Goal: Task Accomplishment & Management: Complete application form

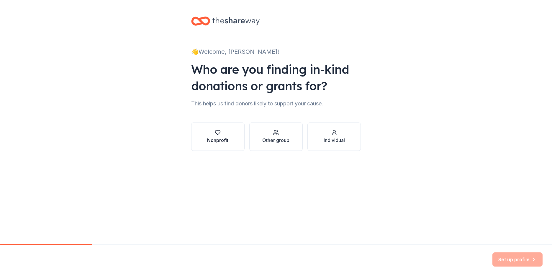
click at [214, 139] on div "Nonprofit" at bounding box center [217, 140] width 21 height 7
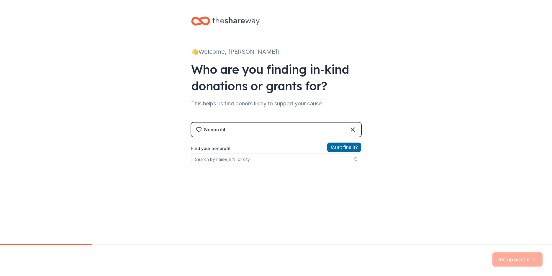
click at [218, 128] on div "Nonprofit" at bounding box center [214, 129] width 21 height 7
click at [216, 160] on input "Find your nonprofit" at bounding box center [276, 159] width 170 height 12
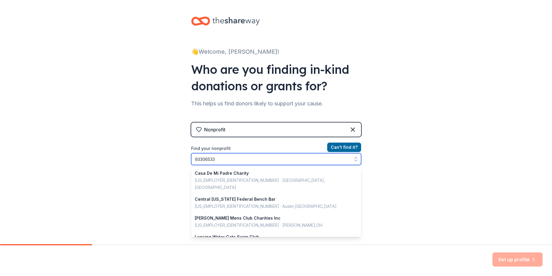
type input "933065336"
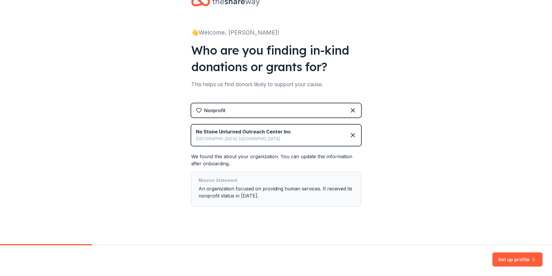
scroll to position [22, 0]
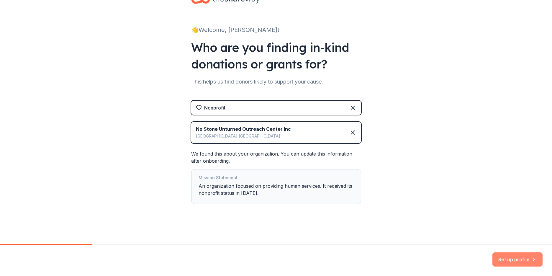
click at [520, 255] on button "Set up profile" at bounding box center [517, 259] width 50 height 14
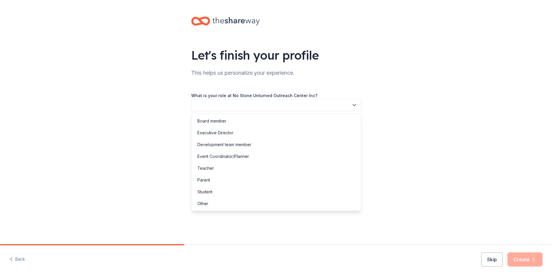
click at [220, 101] on button "button" at bounding box center [276, 105] width 170 height 12
click at [219, 121] on div "Board member" at bounding box center [211, 120] width 29 height 7
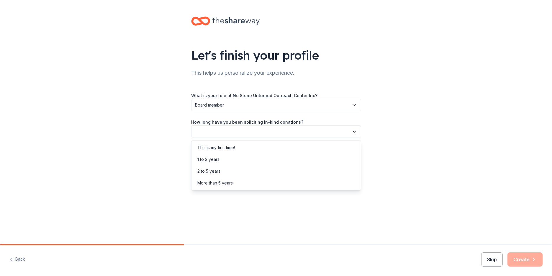
click at [215, 131] on button "button" at bounding box center [276, 131] width 170 height 12
click at [211, 171] on div "2 to 5 years" at bounding box center [208, 170] width 23 height 7
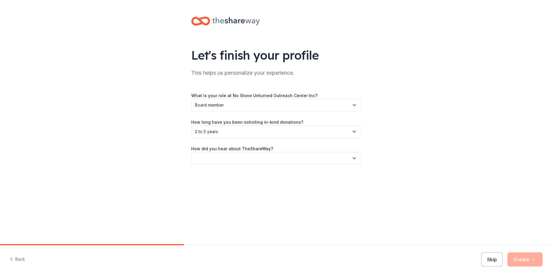
click at [210, 159] on button "button" at bounding box center [276, 158] width 170 height 12
click at [200, 224] on div "Other" at bounding box center [202, 221] width 11 height 7
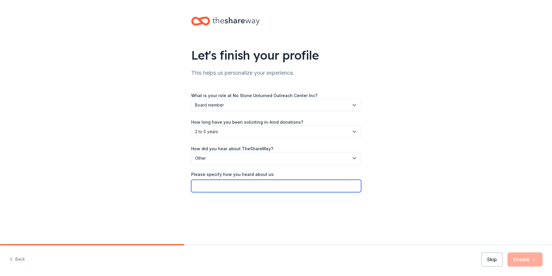
click at [203, 182] on input "Please specify how you heard about us:" at bounding box center [276, 186] width 170 height 12
click at [215, 156] on span "Other" at bounding box center [272, 157] width 154 height 7
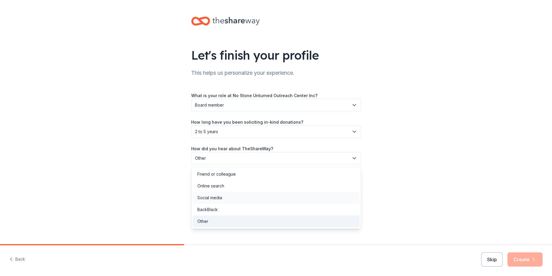
click at [215, 198] on div "Social media" at bounding box center [209, 197] width 25 height 7
click at [354, 160] on icon "button" at bounding box center [354, 158] width 6 height 6
click at [450, 157] on div "Let's finish your profile This helps us personalize your experience. What is yo…" at bounding box center [276, 96] width 552 height 193
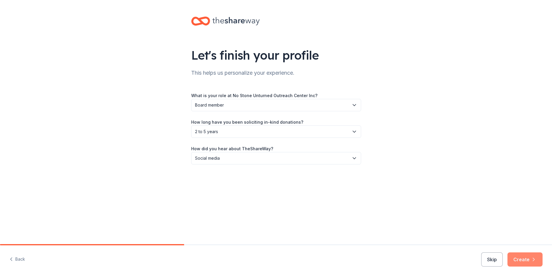
click at [529, 262] on button "Create" at bounding box center [524, 259] width 35 height 14
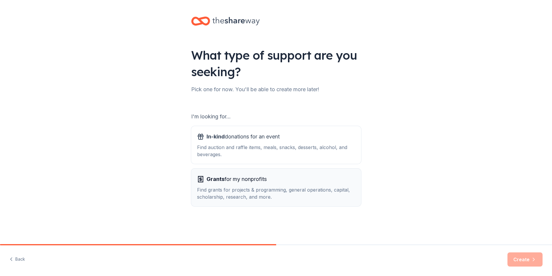
click at [225, 194] on div "Find grants for projects & programming, general operations, capital, scholarshi…" at bounding box center [276, 193] width 158 height 14
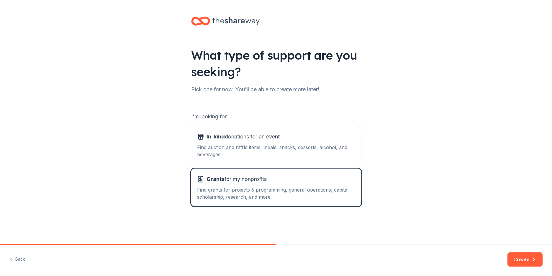
click at [508, 259] on div "Back Create" at bounding box center [276, 260] width 552 height 31
click at [225, 145] on div "Find auction and raffle items, meals, snacks, desserts, alcohol, and beverages." at bounding box center [276, 151] width 158 height 14
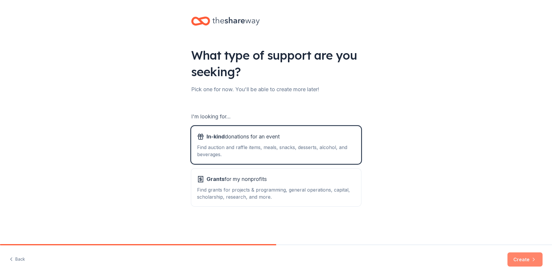
click at [519, 259] on button "Create" at bounding box center [524, 259] width 35 height 14
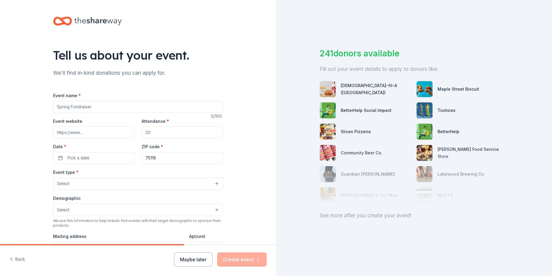
click at [72, 108] on input "Event name *" at bounding box center [138, 107] width 170 height 12
click at [345, 216] on div "See more after you create your event!" at bounding box center [413, 215] width 189 height 9
click at [65, 110] on input "Event name *" at bounding box center [138, 107] width 170 height 12
type input "F"
type input "o"
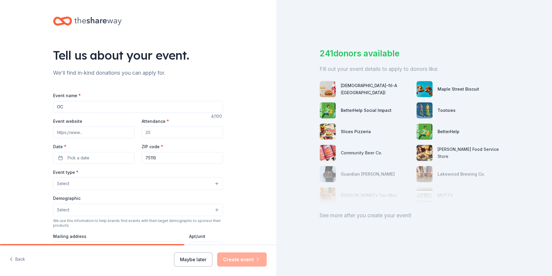
type input "O"
type input "OPEN"
click at [71, 136] on input "Event website" at bounding box center [93, 132] width 81 height 12
type input "n"
drag, startPoint x: 155, startPoint y: 134, endPoint x: 143, endPoint y: 134, distance: 12.1
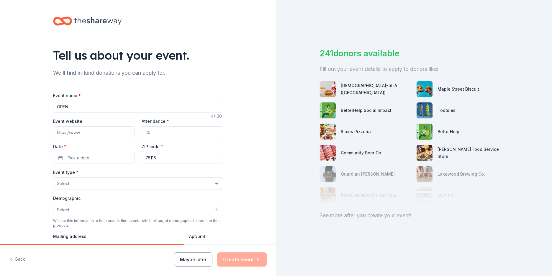
click at [143, 134] on input "Attendance *" at bounding box center [182, 132] width 81 height 12
type input "100"
click at [78, 156] on span "Pick a date" at bounding box center [79, 157] width 22 height 7
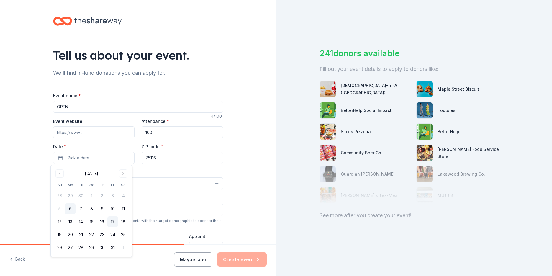
click at [113, 222] on button "17" at bounding box center [112, 221] width 11 height 11
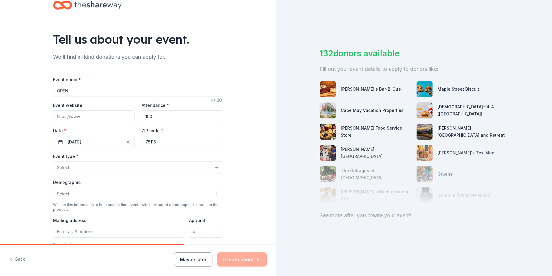
scroll to position [21, 0]
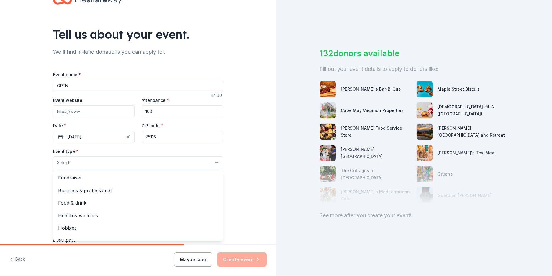
click at [77, 164] on button "Select" at bounding box center [138, 162] width 170 height 12
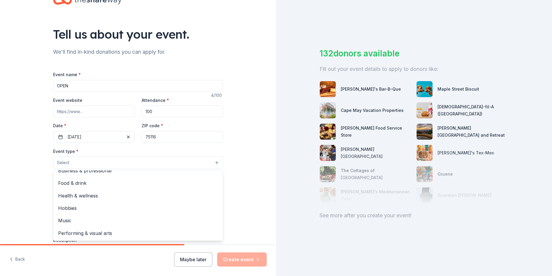
scroll to position [0, 0]
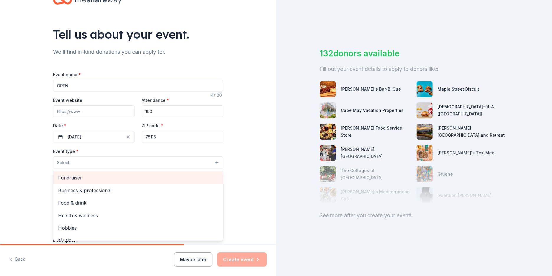
click at [150, 182] on div "Fundraiser" at bounding box center [137, 177] width 169 height 12
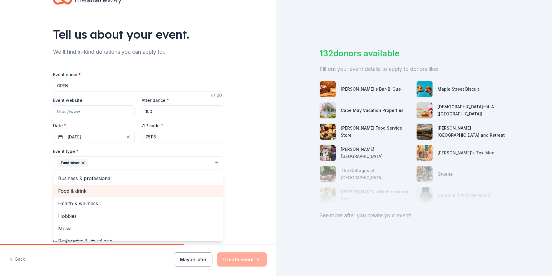
click at [71, 190] on span "Food & drink" at bounding box center [138, 191] width 160 height 8
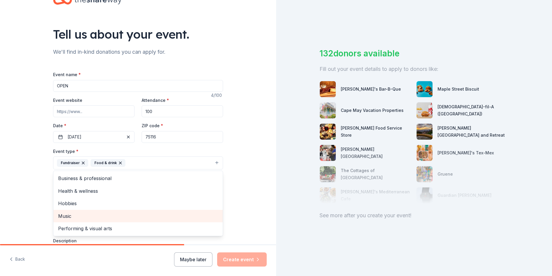
click at [69, 218] on span "Music" at bounding box center [138, 216] width 160 height 8
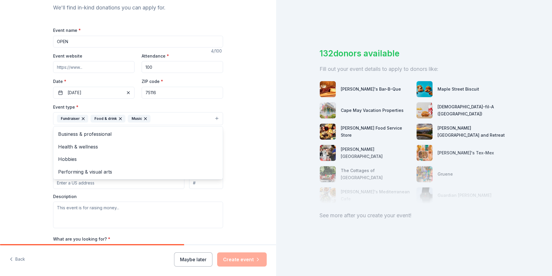
scroll to position [66, 0]
click at [104, 181] on div "Event type * Fundraiser Food & drink Music Business & professional Health & wel…" at bounding box center [138, 164] width 170 height 125
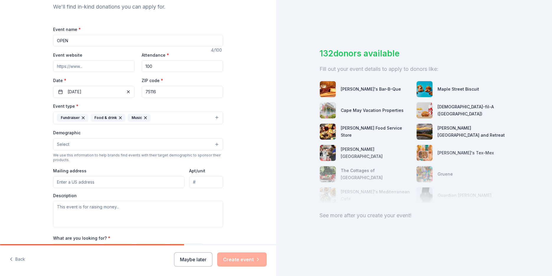
click at [73, 184] on input "Mailing address" at bounding box center [118, 182] width 131 height 12
type input "206 E Red Bird Ln"
click at [56, 206] on textarea at bounding box center [138, 213] width 170 height 27
click at [81, 118] on icon "button" at bounding box center [83, 117] width 5 height 5
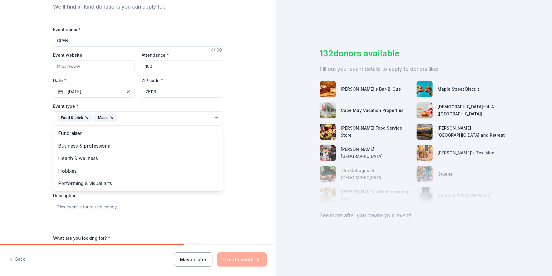
click at [244, 216] on div "Tell us about your event. We'll find in-kind donations you can apply for. Event…" at bounding box center [138, 130] width 276 height 393
click at [190, 117] on button "Food & drink Music" at bounding box center [138, 117] width 170 height 13
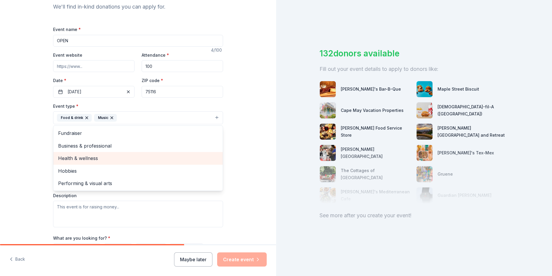
click at [90, 162] on div "Health & wellness" at bounding box center [137, 158] width 169 height 12
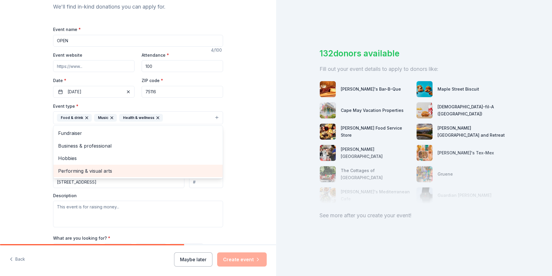
click at [98, 174] on span "Performing & visual arts" at bounding box center [138, 171] width 160 height 8
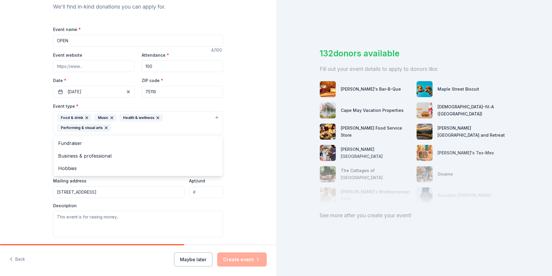
click at [257, 183] on div "Tell us about your event. We'll find in-kind donations you can apply for. Event…" at bounding box center [138, 135] width 276 height 403
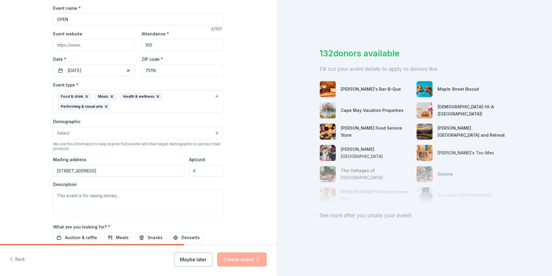
scroll to position [88, 0]
click at [93, 199] on textarea at bounding box center [138, 201] width 170 height 27
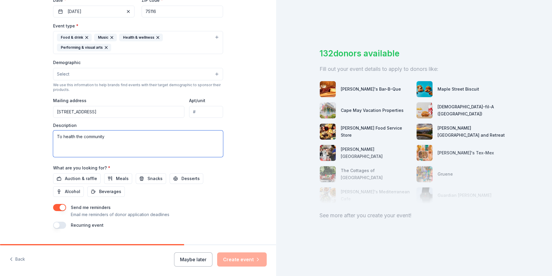
scroll to position [159, 0]
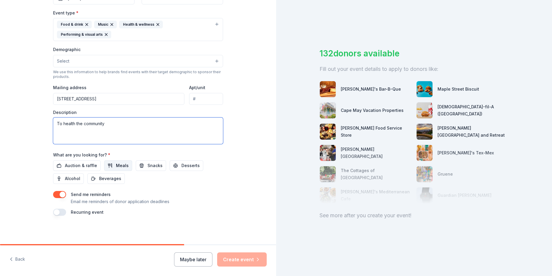
type textarea "To health the community"
click at [120, 166] on span "Meals" at bounding box center [122, 165] width 13 height 7
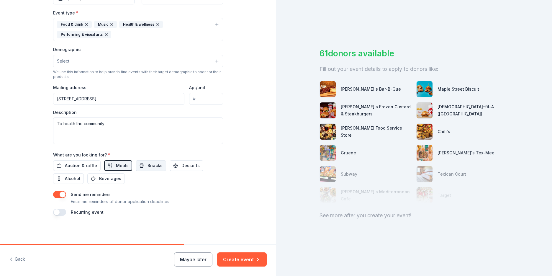
click at [148, 168] on span "Snacks" at bounding box center [154, 165] width 15 height 7
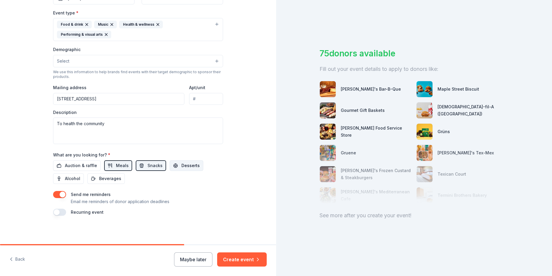
click at [182, 165] on span "Desserts" at bounding box center [190, 165] width 18 height 7
click at [71, 181] on span "Alcohol" at bounding box center [72, 178] width 15 height 7
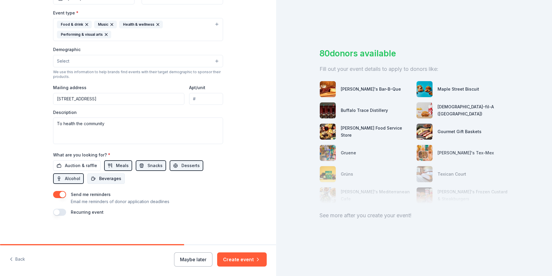
click at [111, 180] on span "Beverages" at bounding box center [110, 178] width 22 height 7
click at [73, 166] on span "Auction & raffle" at bounding box center [81, 165] width 32 height 7
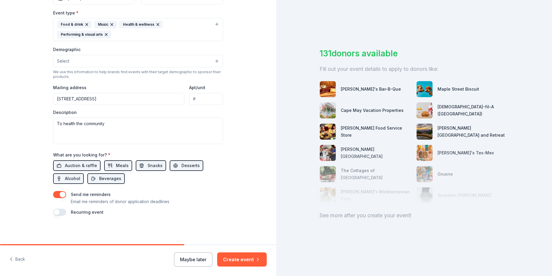
click at [55, 214] on button "button" at bounding box center [59, 211] width 13 height 7
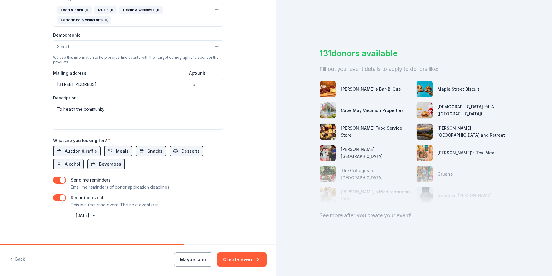
scroll to position [180, 0]
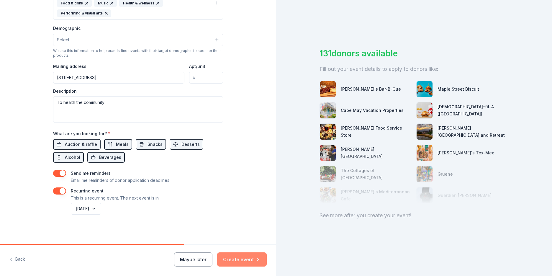
click at [243, 263] on button "Create event" at bounding box center [242, 259] width 50 height 14
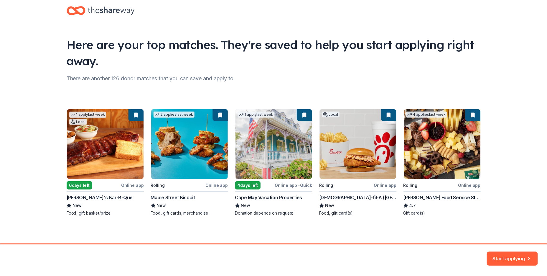
scroll to position [12, 0]
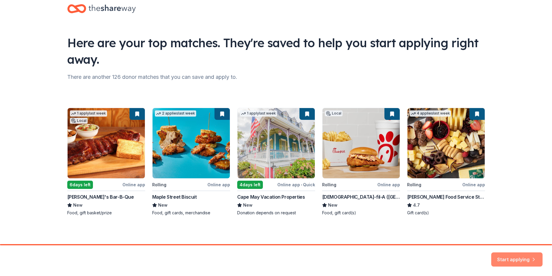
click at [516, 258] on button "Start applying" at bounding box center [516, 256] width 51 height 14
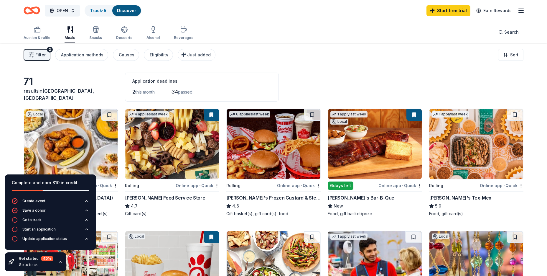
click at [147, 252] on img at bounding box center [172, 266] width 94 height 70
click at [65, 172] on div "Complete and earn $10 in credit Create event Save a donor Go to track Start an …" at bounding box center [50, 223] width 101 height 106
click at [78, 159] on img at bounding box center [71, 144] width 94 height 70
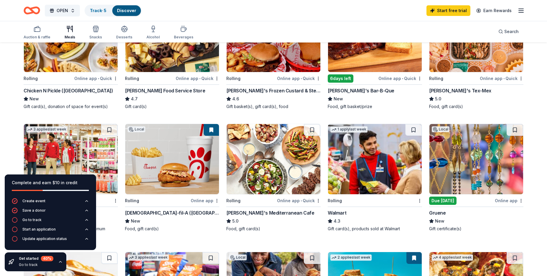
scroll to position [110, 0]
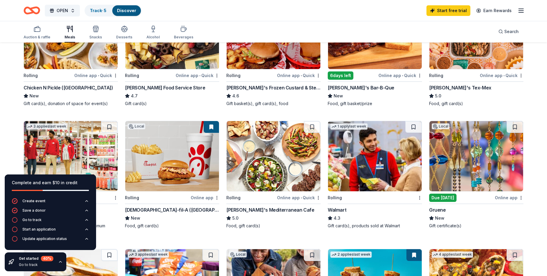
click at [359, 173] on img at bounding box center [375, 156] width 94 height 70
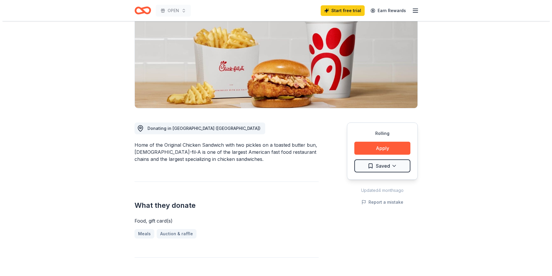
scroll to position [81, 0]
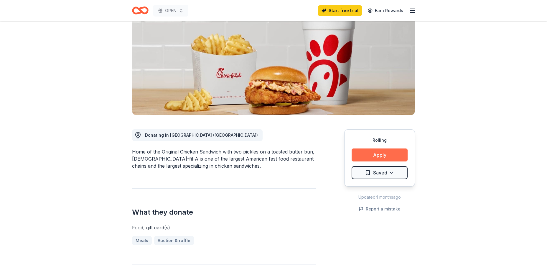
click at [369, 148] on button "Apply" at bounding box center [380, 154] width 56 height 13
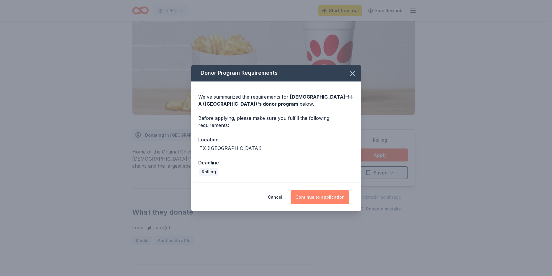
click at [324, 200] on button "Continue to application" at bounding box center [319, 197] width 59 height 14
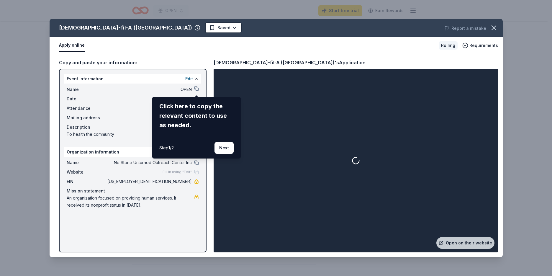
click at [224, 148] on button "Next" at bounding box center [223, 148] width 19 height 12
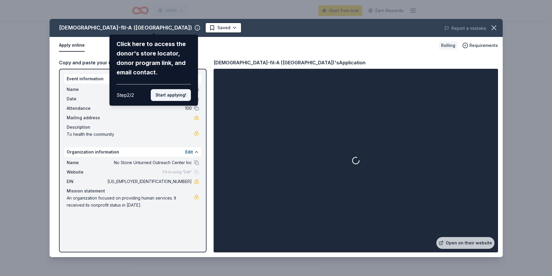
click at [161, 94] on button "Start applying!" at bounding box center [171, 95] width 40 height 12
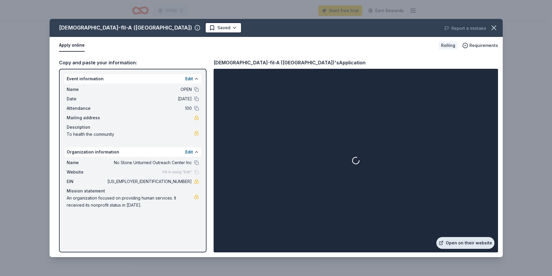
click at [464, 243] on link "Open on their website" at bounding box center [465, 243] width 58 height 12
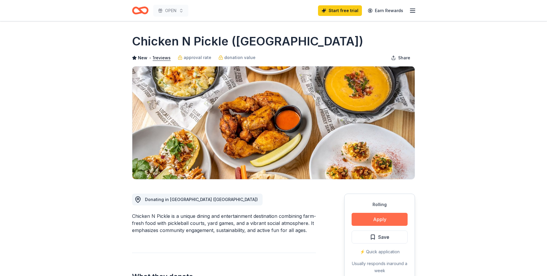
click at [365, 217] on button "Apply" at bounding box center [380, 219] width 56 height 13
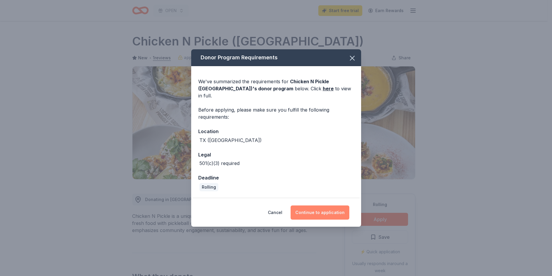
click at [320, 213] on button "Continue to application" at bounding box center [319, 212] width 59 height 14
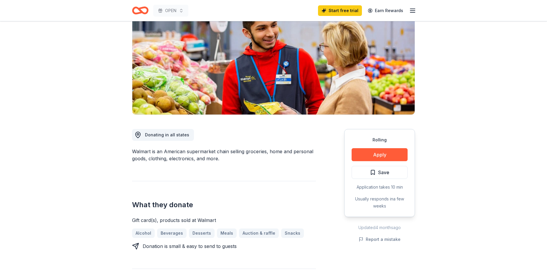
scroll to position [67, 0]
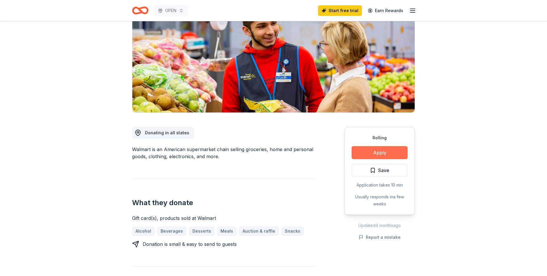
click at [379, 152] on button "Apply" at bounding box center [380, 152] width 56 height 13
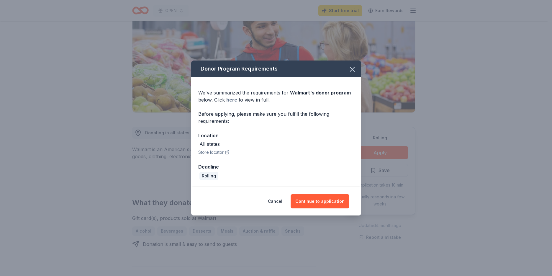
click at [228, 102] on link "here" at bounding box center [231, 99] width 11 height 7
click at [316, 204] on button "Continue to application" at bounding box center [319, 201] width 59 height 14
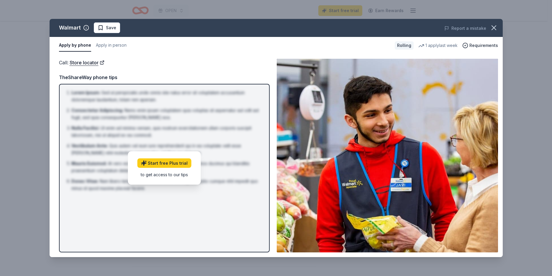
click at [176, 175] on div "to get access to our tips" at bounding box center [164, 174] width 54 height 6
click at [495, 28] on icon "button" at bounding box center [493, 28] width 8 height 8
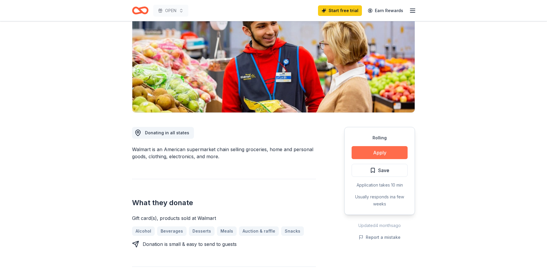
click at [375, 153] on button "Apply" at bounding box center [380, 152] width 56 height 13
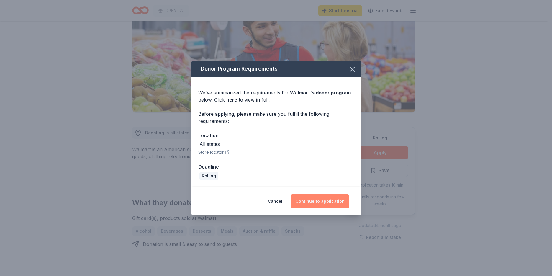
click at [318, 202] on button "Continue to application" at bounding box center [319, 201] width 59 height 14
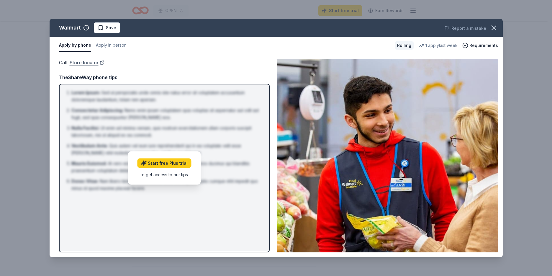
click at [85, 63] on link "Store locator" at bounding box center [87, 63] width 35 height 8
click at [496, 27] on icon "button" at bounding box center [493, 28] width 8 height 8
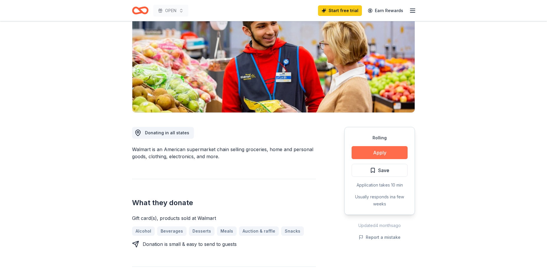
click at [380, 153] on button "Apply" at bounding box center [380, 152] width 56 height 13
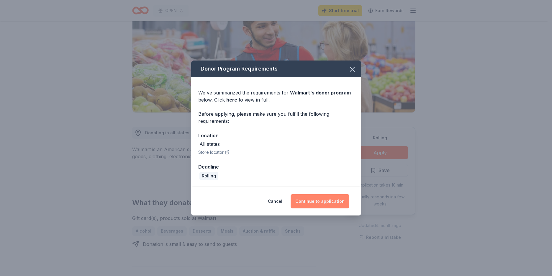
click at [333, 204] on button "Continue to application" at bounding box center [319, 201] width 59 height 14
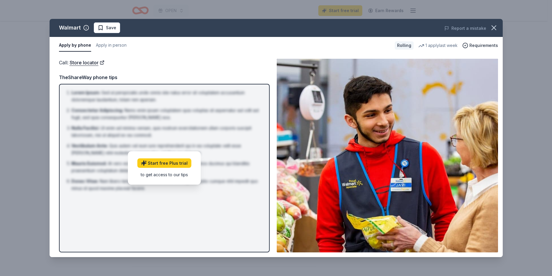
click at [73, 47] on button "Apply by phone" at bounding box center [75, 45] width 32 height 12
click at [75, 44] on button "Apply by phone" at bounding box center [75, 45] width 32 height 12
click at [85, 45] on button "Apply by phone" at bounding box center [75, 45] width 32 height 12
click at [493, 28] on icon "button" at bounding box center [493, 28] width 4 height 4
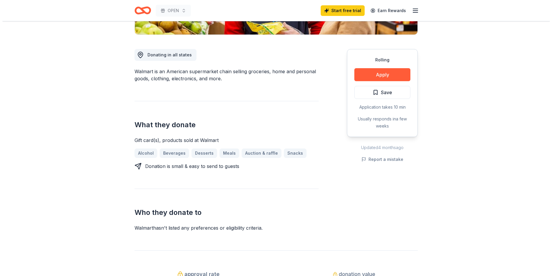
scroll to position [137, 0]
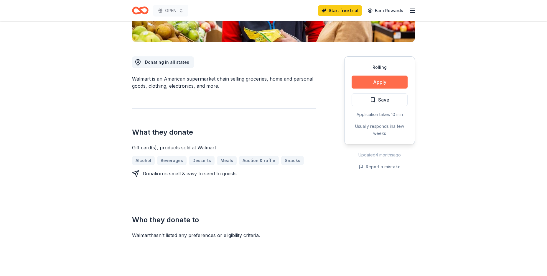
click at [397, 83] on button "Apply" at bounding box center [380, 81] width 56 height 13
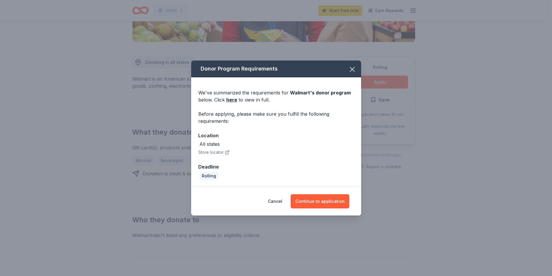
click at [215, 153] on button "Store locator" at bounding box center [213, 152] width 31 height 7
click at [234, 99] on link "here" at bounding box center [231, 99] width 11 height 7
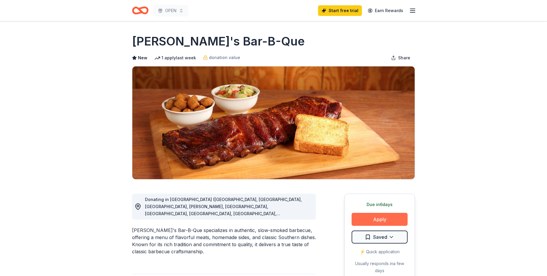
click at [384, 217] on button "Apply" at bounding box center [380, 219] width 56 height 13
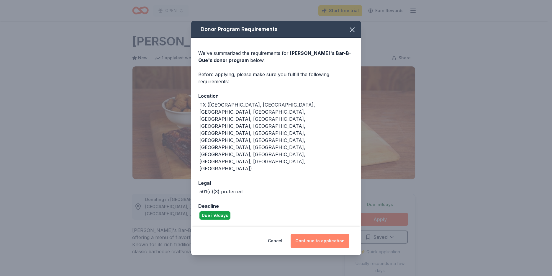
click at [322, 234] on button "Continue to application" at bounding box center [319, 241] width 59 height 14
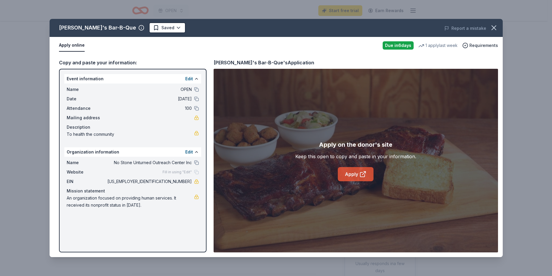
click at [361, 173] on icon at bounding box center [362, 173] width 7 height 7
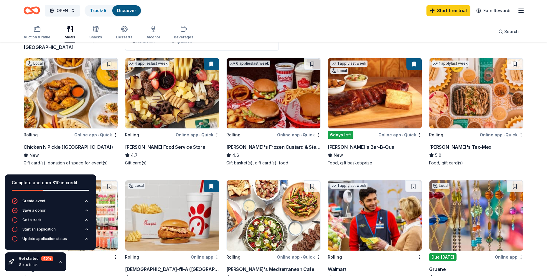
scroll to position [110, 0]
